Goal: Use online tool/utility: Utilize a website feature to perform a specific function

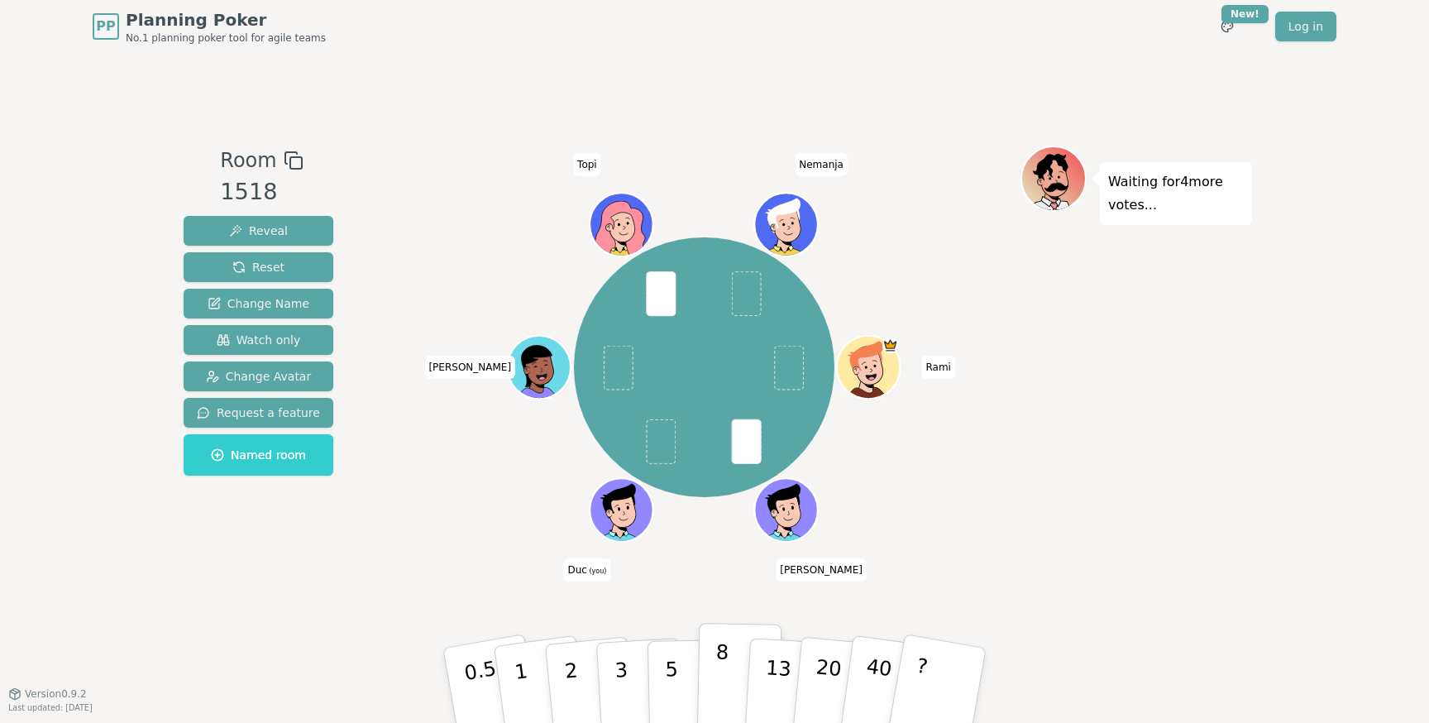
click at [728, 665] on button "8" at bounding box center [739, 686] width 85 height 126
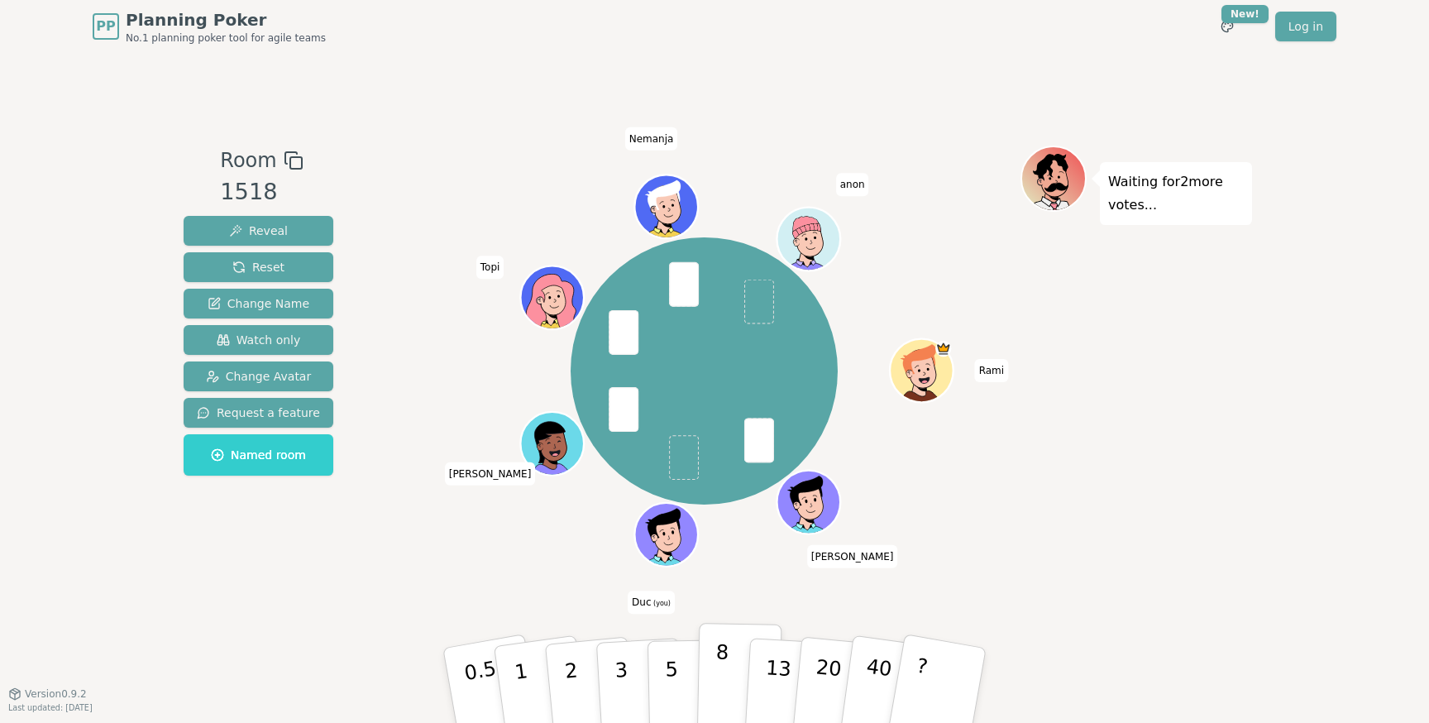
click at [721, 671] on p "8" at bounding box center [721, 684] width 14 height 89
click at [728, 663] on button "8" at bounding box center [739, 686] width 85 height 126
click at [774, 682] on p "13" at bounding box center [777, 684] width 31 height 91
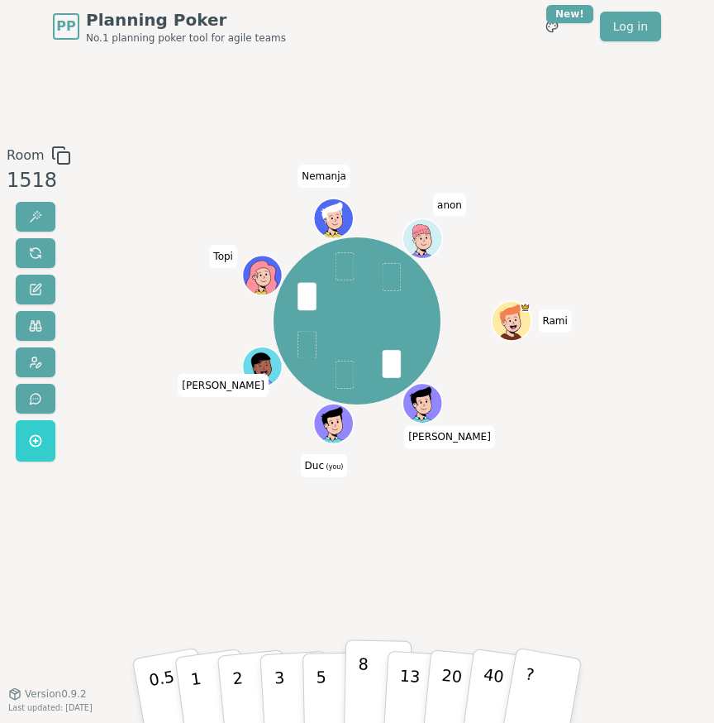
click at [361, 685] on p "8" at bounding box center [363, 689] width 12 height 73
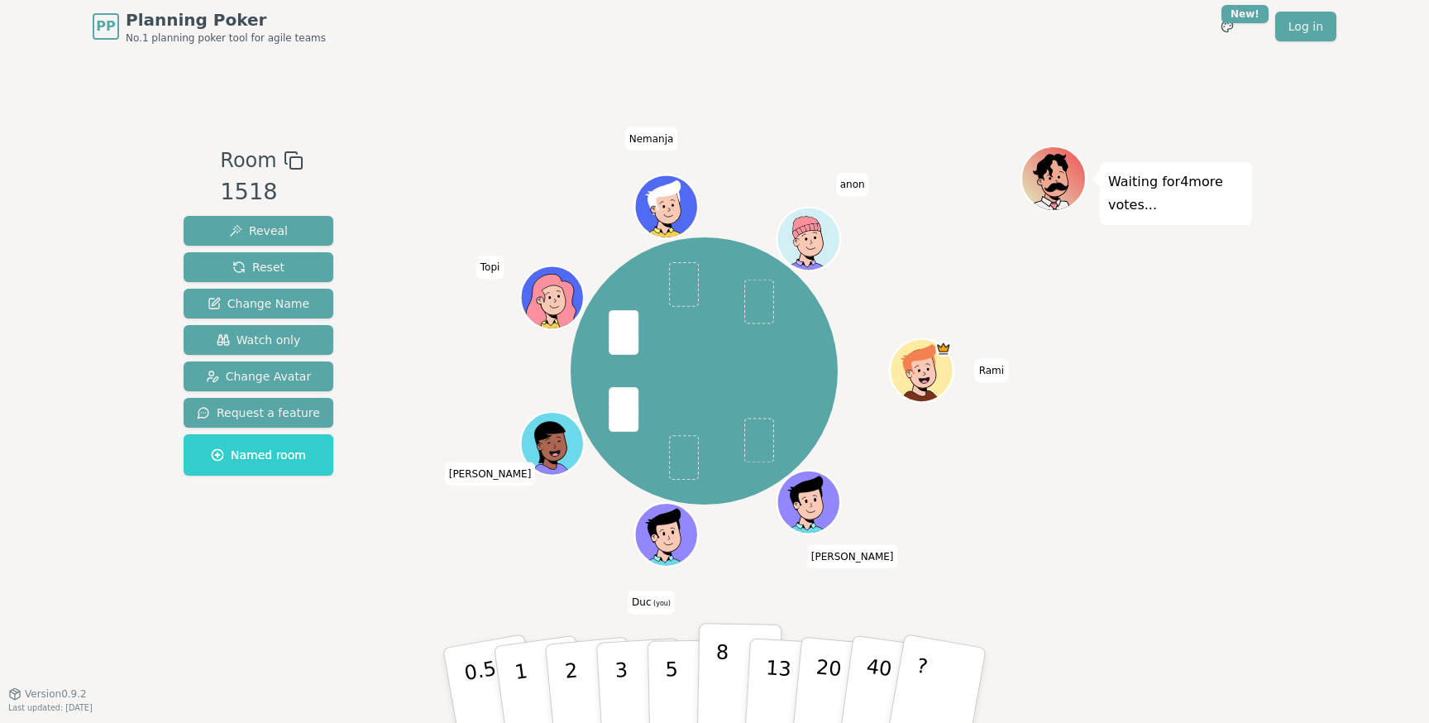
click at [730, 663] on button "8" at bounding box center [739, 686] width 85 height 126
click at [727, 694] on button "8" at bounding box center [739, 686] width 85 height 126
click at [673, 661] on p "5" at bounding box center [672, 685] width 14 height 89
click at [720, 662] on p "8" at bounding box center [721, 684] width 14 height 89
click at [715, 657] on p "8" at bounding box center [721, 684] width 14 height 89
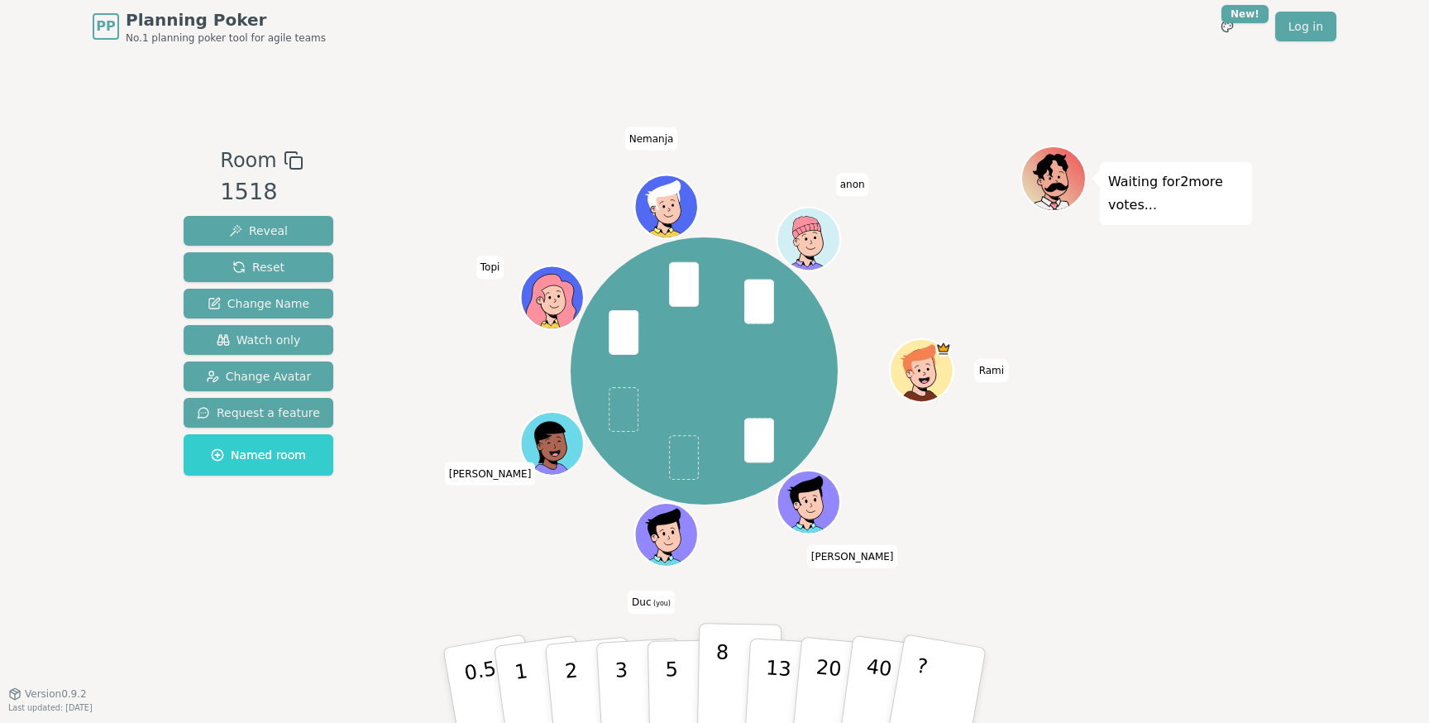
click at [719, 676] on p "8" at bounding box center [721, 684] width 14 height 89
click at [732, 678] on button "8" at bounding box center [739, 686] width 85 height 126
click at [771, 668] on p "13" at bounding box center [777, 684] width 31 height 91
click at [722, 654] on p "8" at bounding box center [721, 684] width 14 height 89
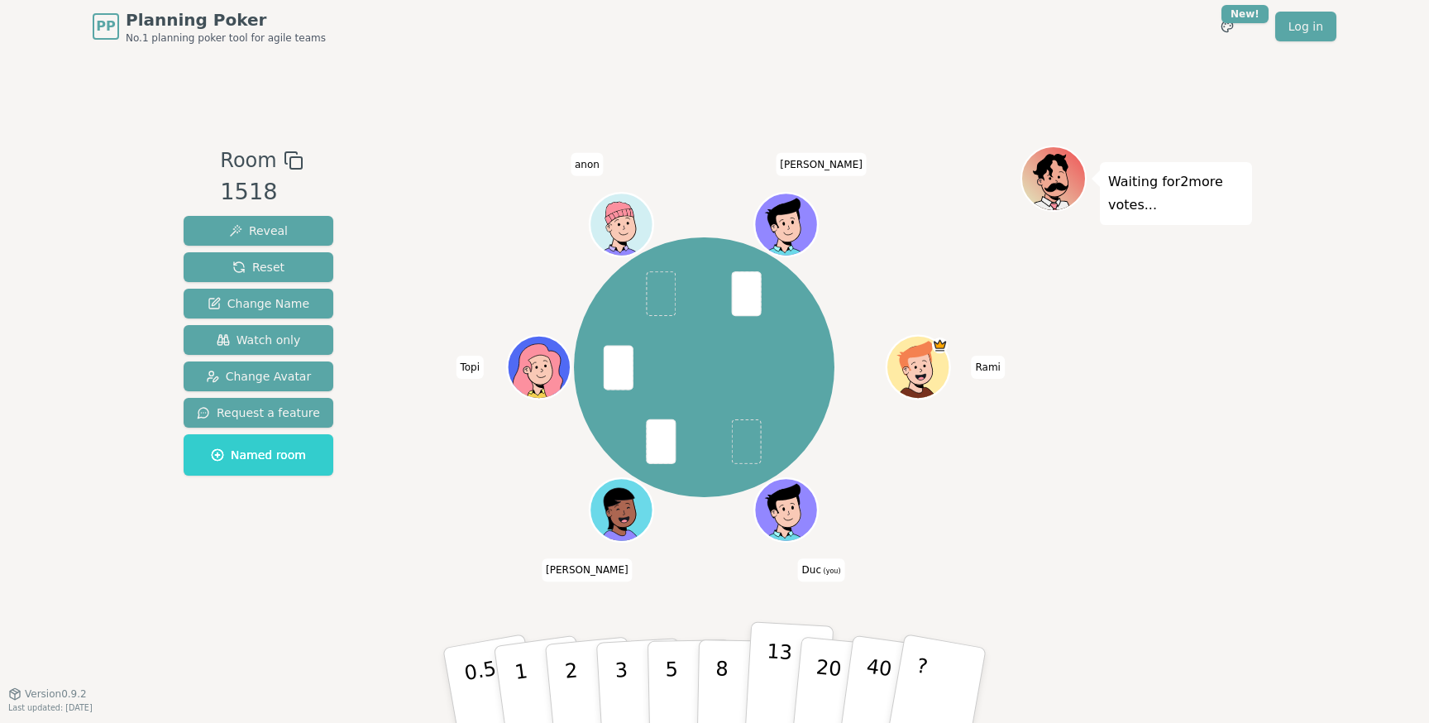
click at [774, 674] on p "13" at bounding box center [777, 684] width 31 height 91
